Goal: Manage account settings

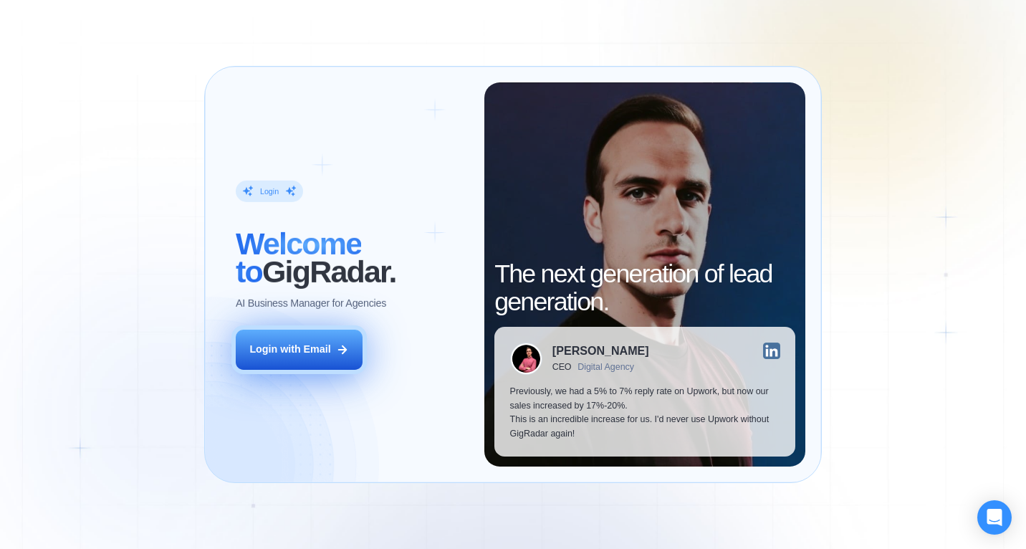
click at [326, 345] on div "Login with Email" at bounding box center [289, 350] width 81 height 14
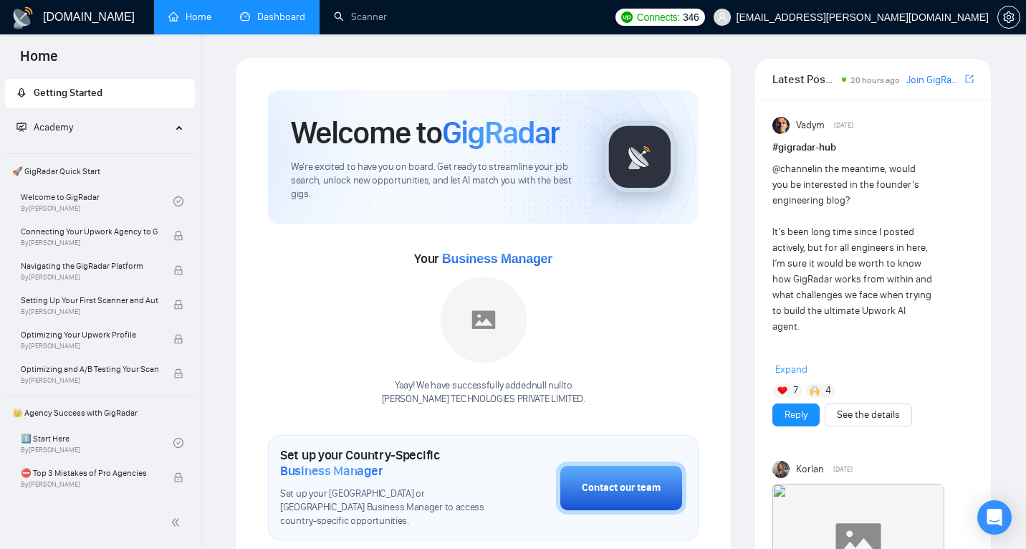
click at [290, 21] on link "Dashboard" at bounding box center [272, 17] width 65 height 12
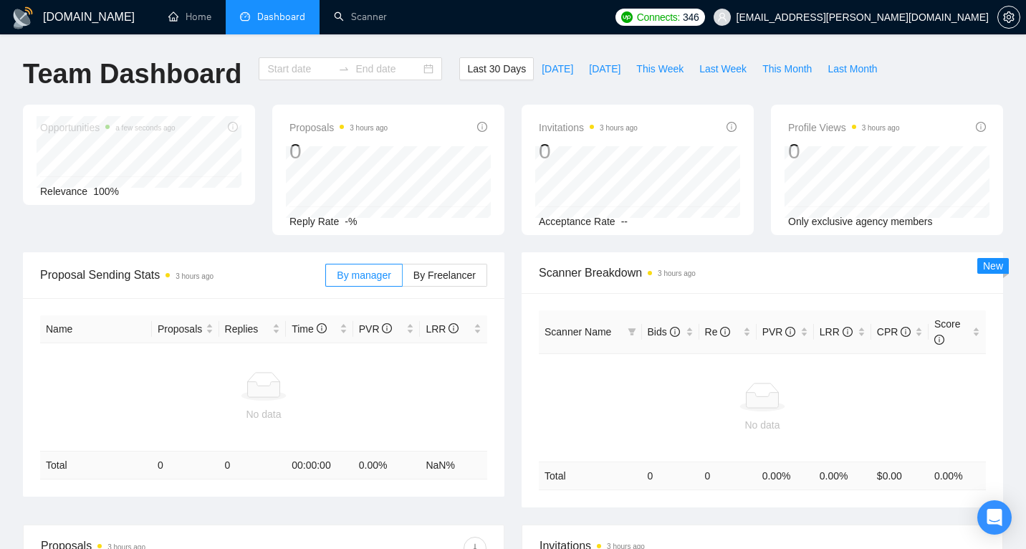
type input "[DATE]"
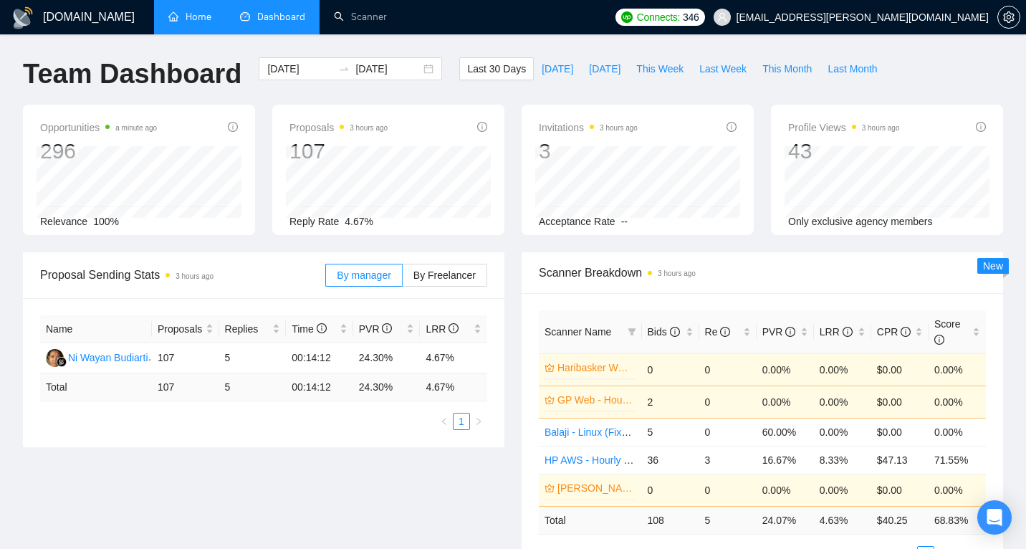
click at [193, 16] on link "Home" at bounding box center [189, 17] width 43 height 12
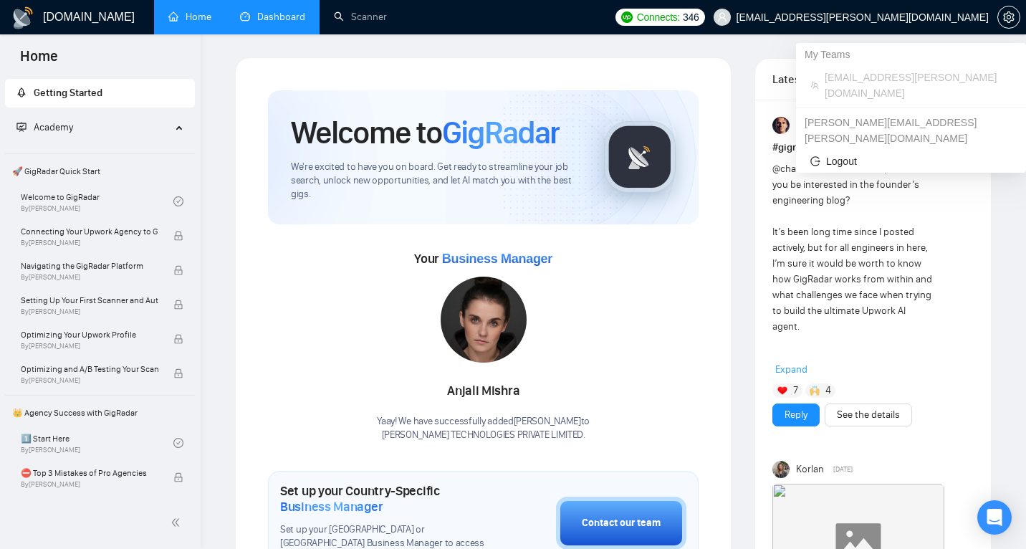
click at [878, 6] on span "[EMAIL_ADDRESS][PERSON_NAME][DOMAIN_NAME]" at bounding box center [851, 17] width 292 height 46
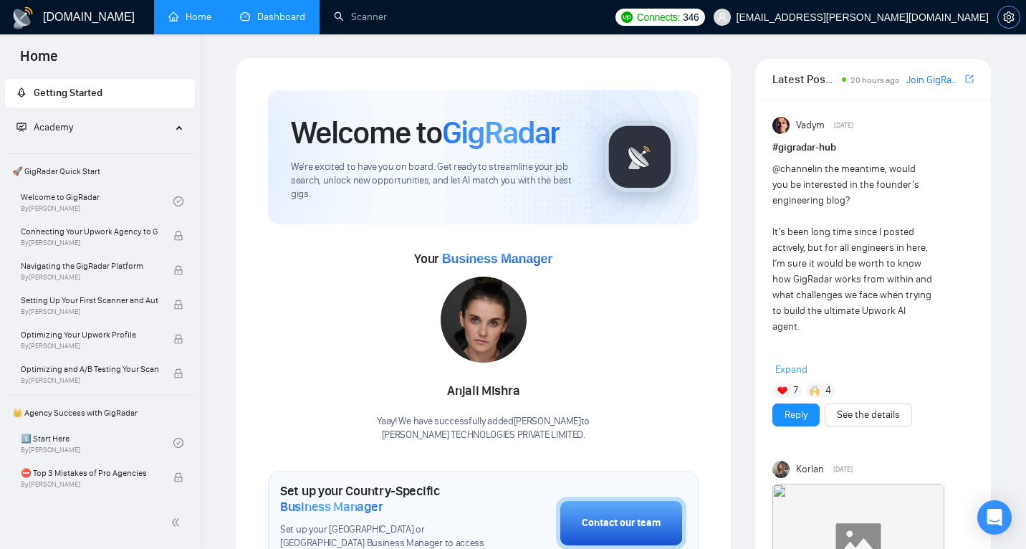
click at [1008, 11] on button "button" at bounding box center [1009, 17] width 23 height 23
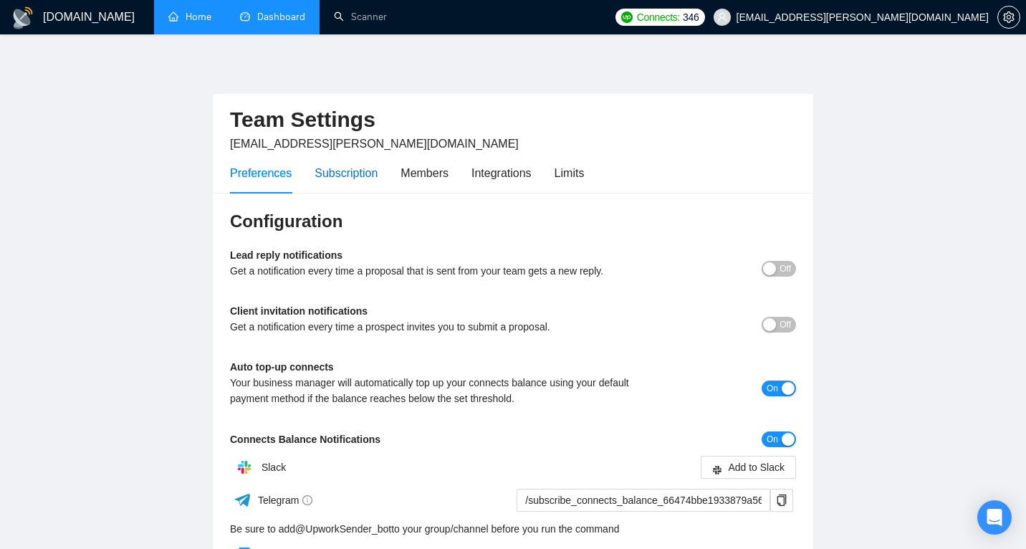
click at [356, 176] on div "Subscription" at bounding box center [346, 173] width 63 height 18
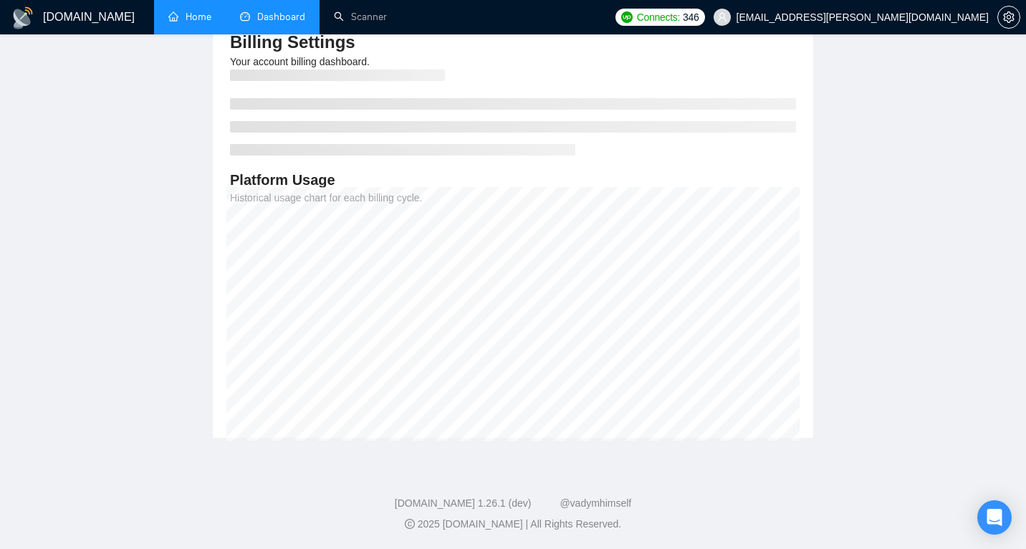
scroll to position [178, 0]
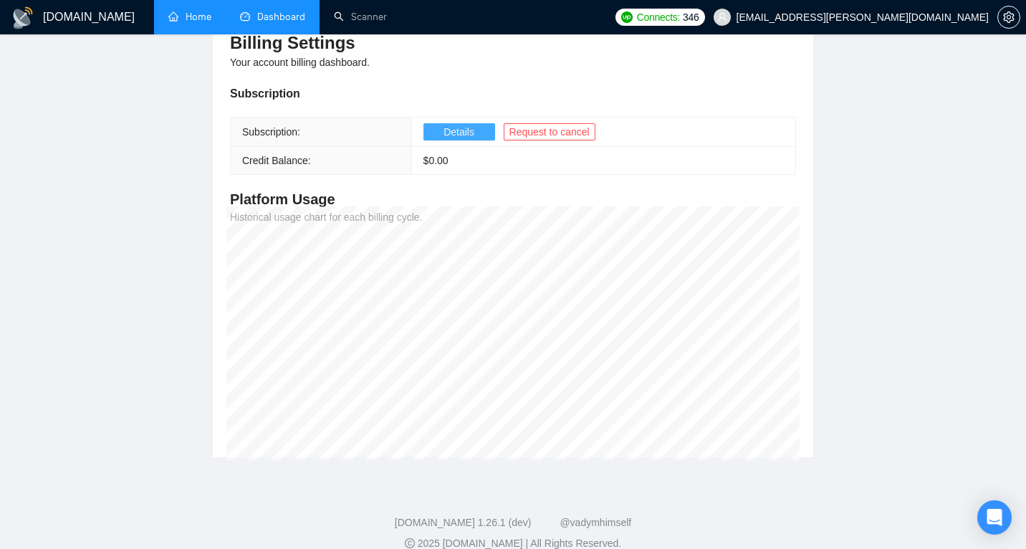
click at [472, 131] on span "Details" at bounding box center [459, 132] width 31 height 16
